Goal: Information Seeking & Learning: Learn about a topic

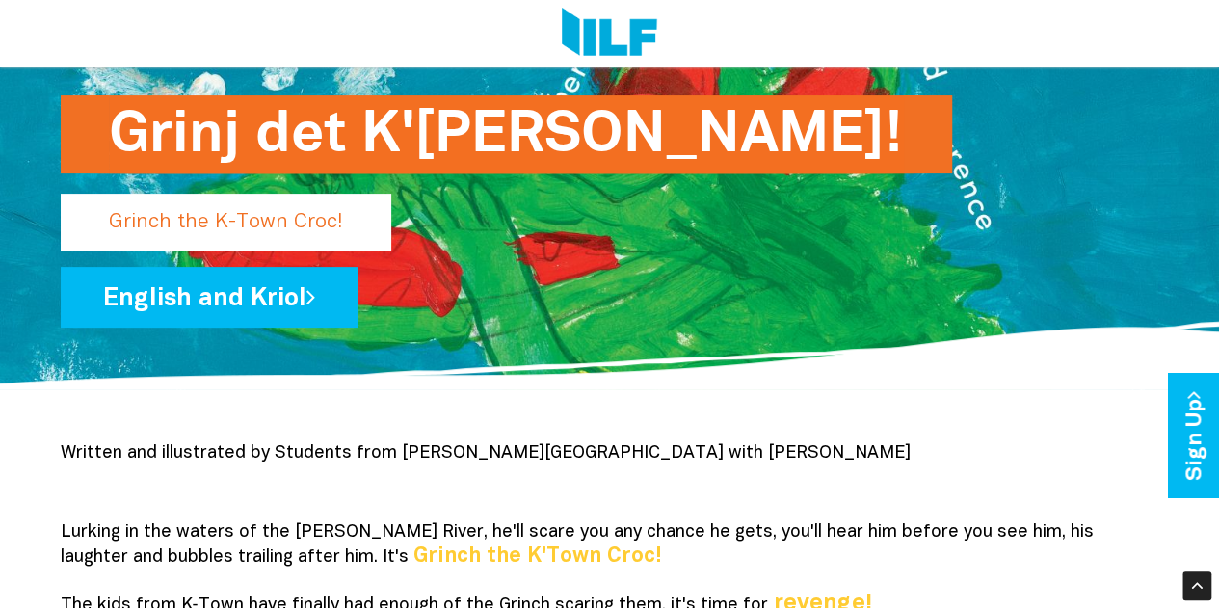
scroll to position [175, 0]
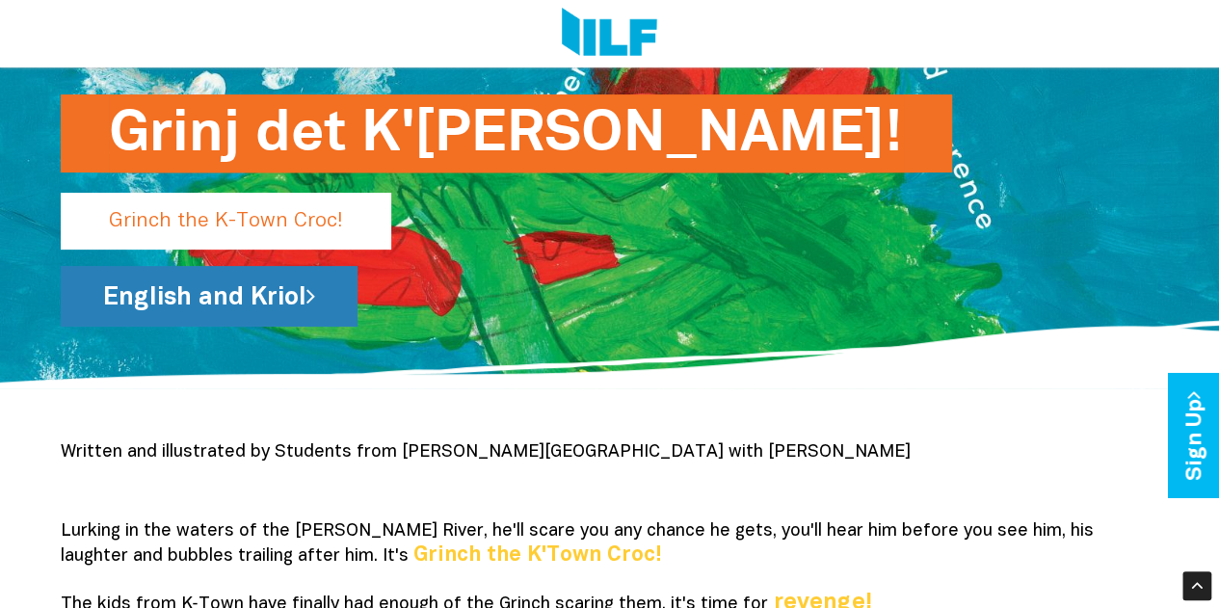
click at [272, 311] on link "English and Kriol" at bounding box center [209, 296] width 297 height 61
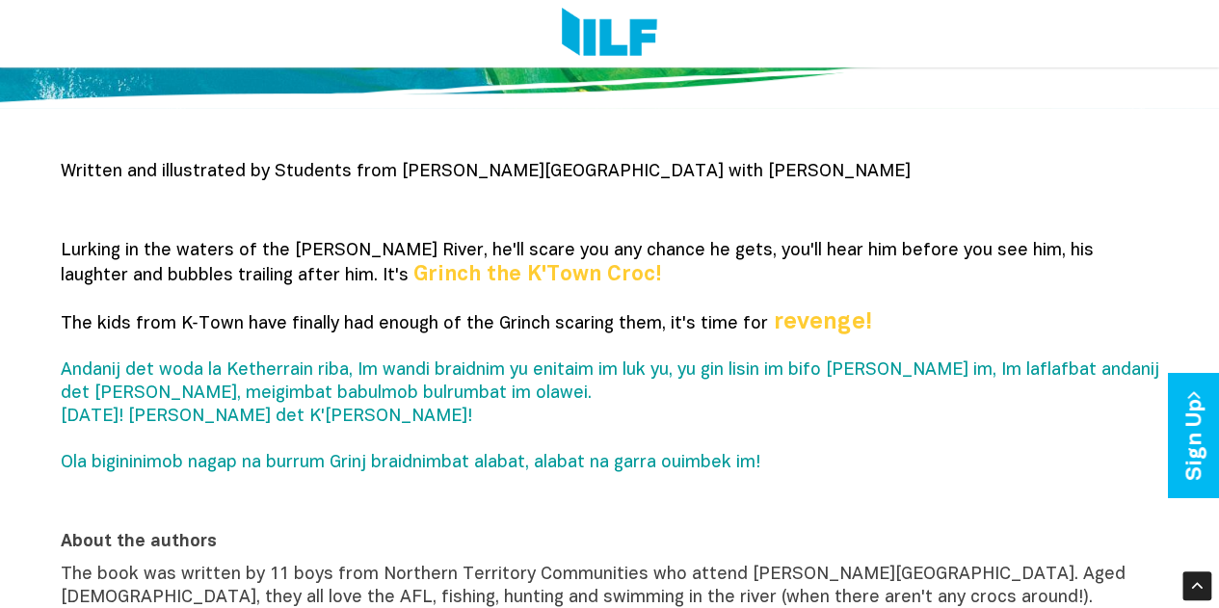
scroll to position [457, 0]
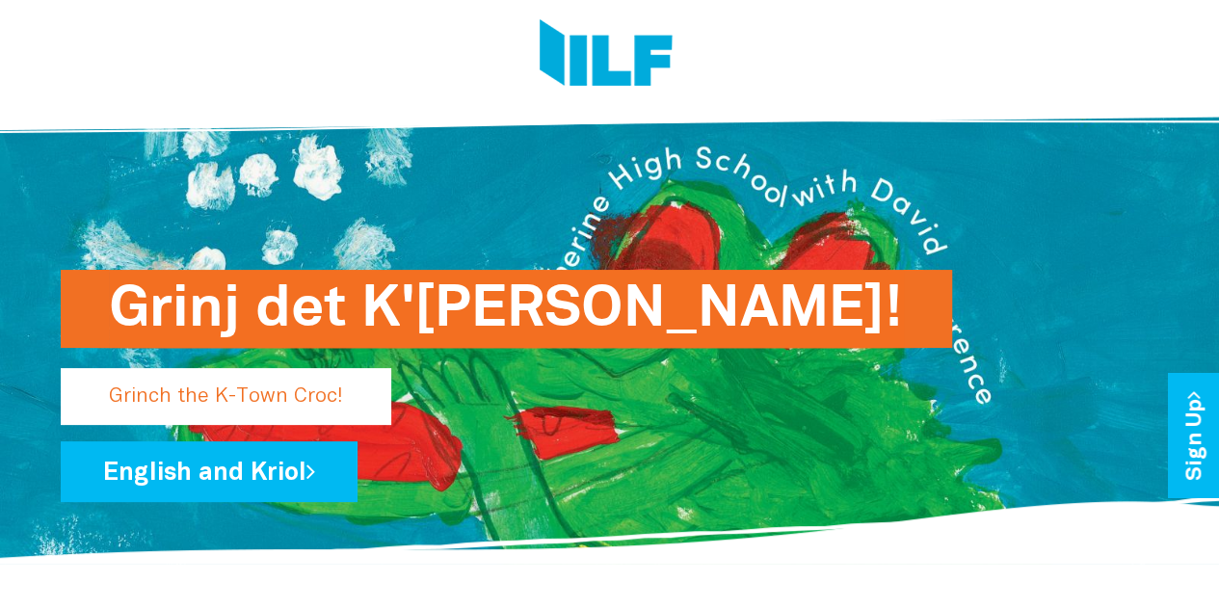
scroll to position [118, 0]
